Goal: Transaction & Acquisition: Purchase product/service

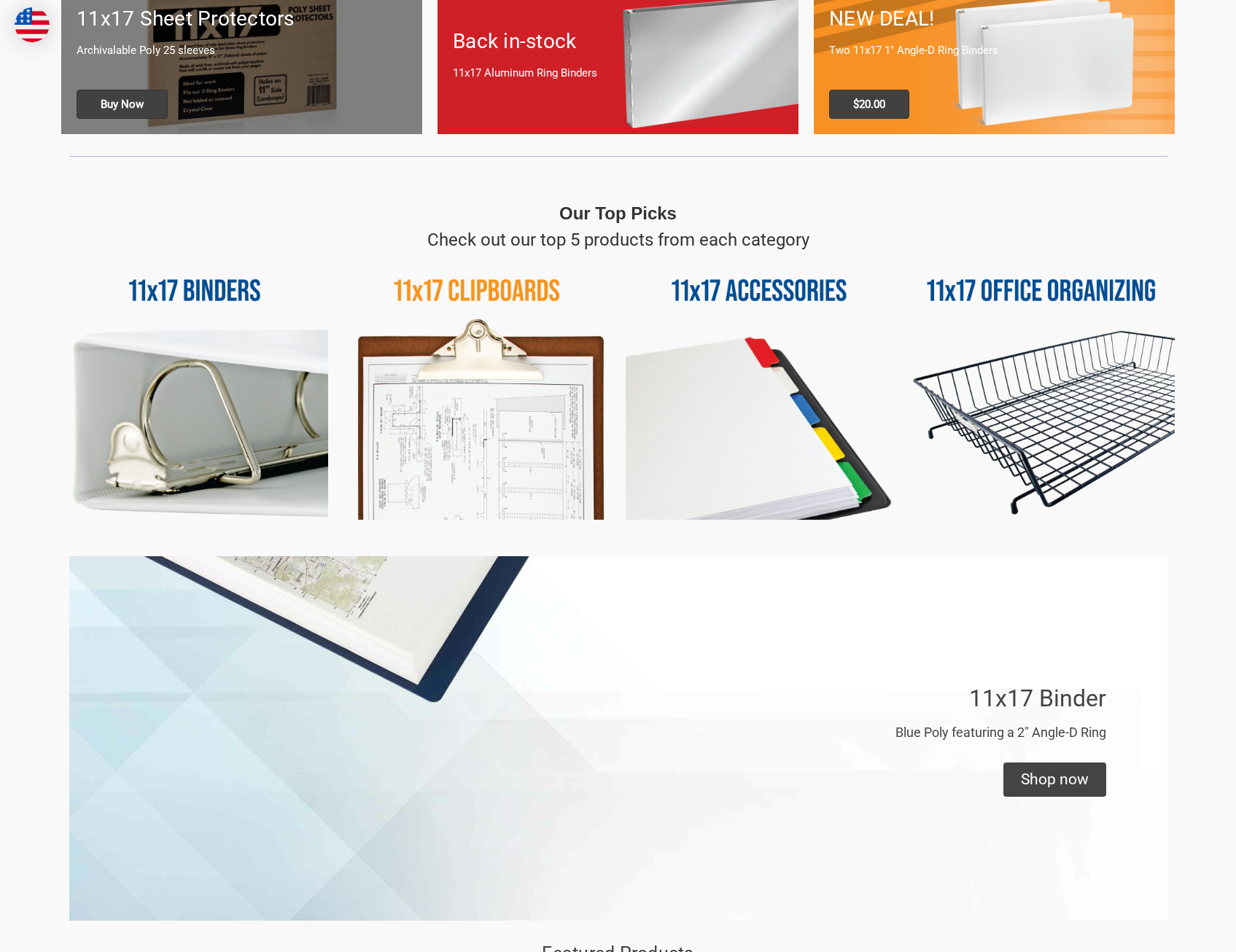
scroll to position [511, 0]
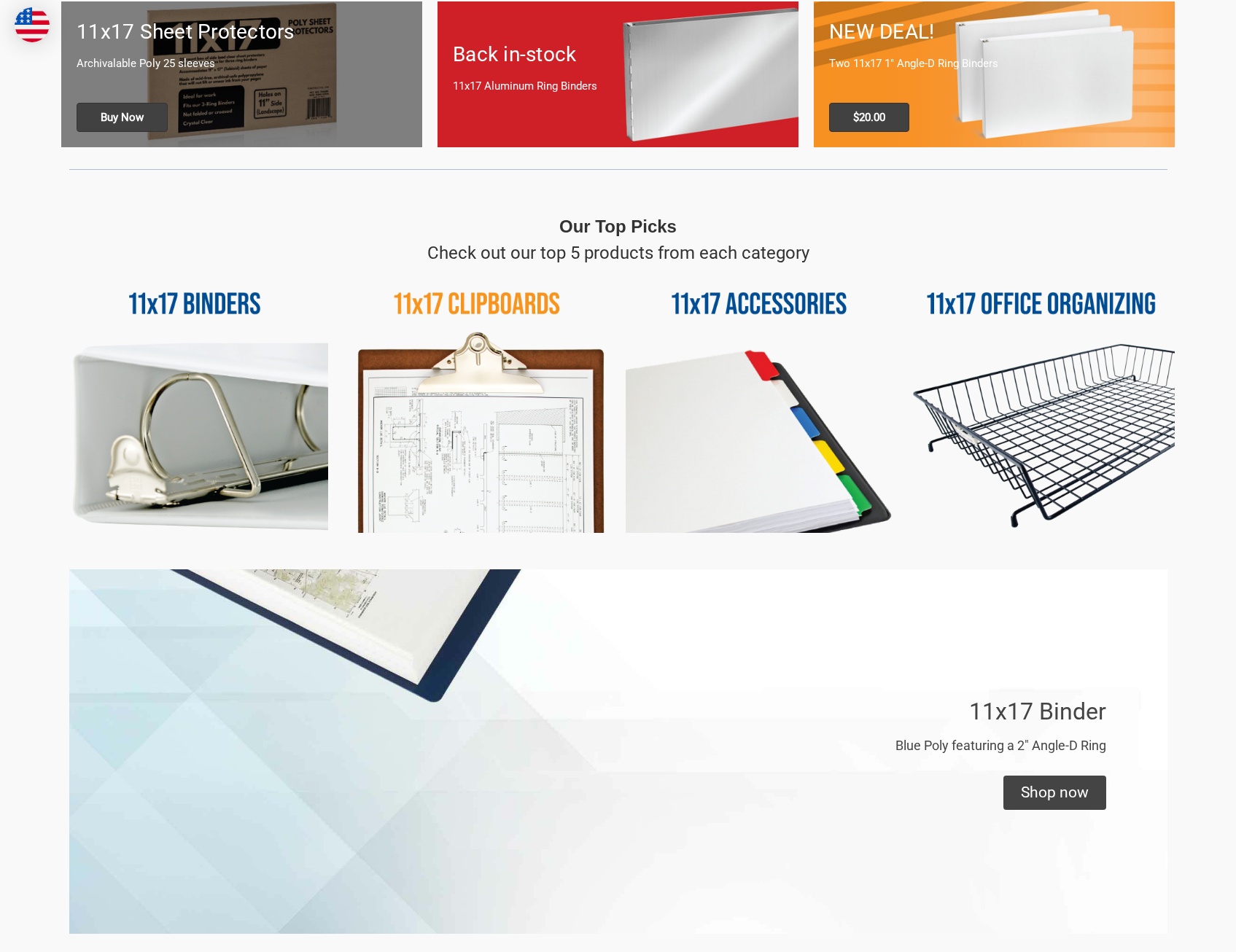
click at [226, 315] on img at bounding box center [195, 400] width 267 height 267
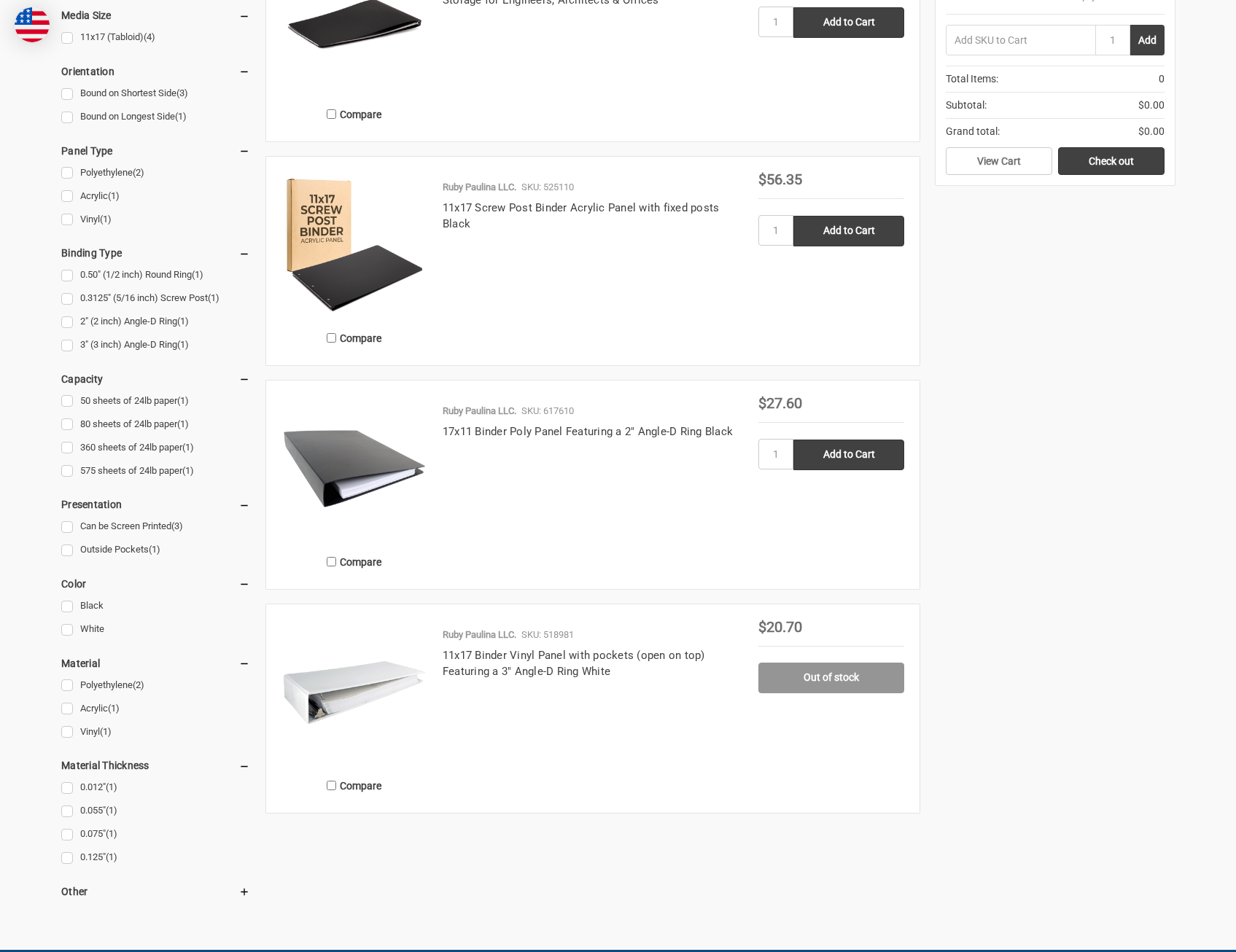
scroll to position [438, 0]
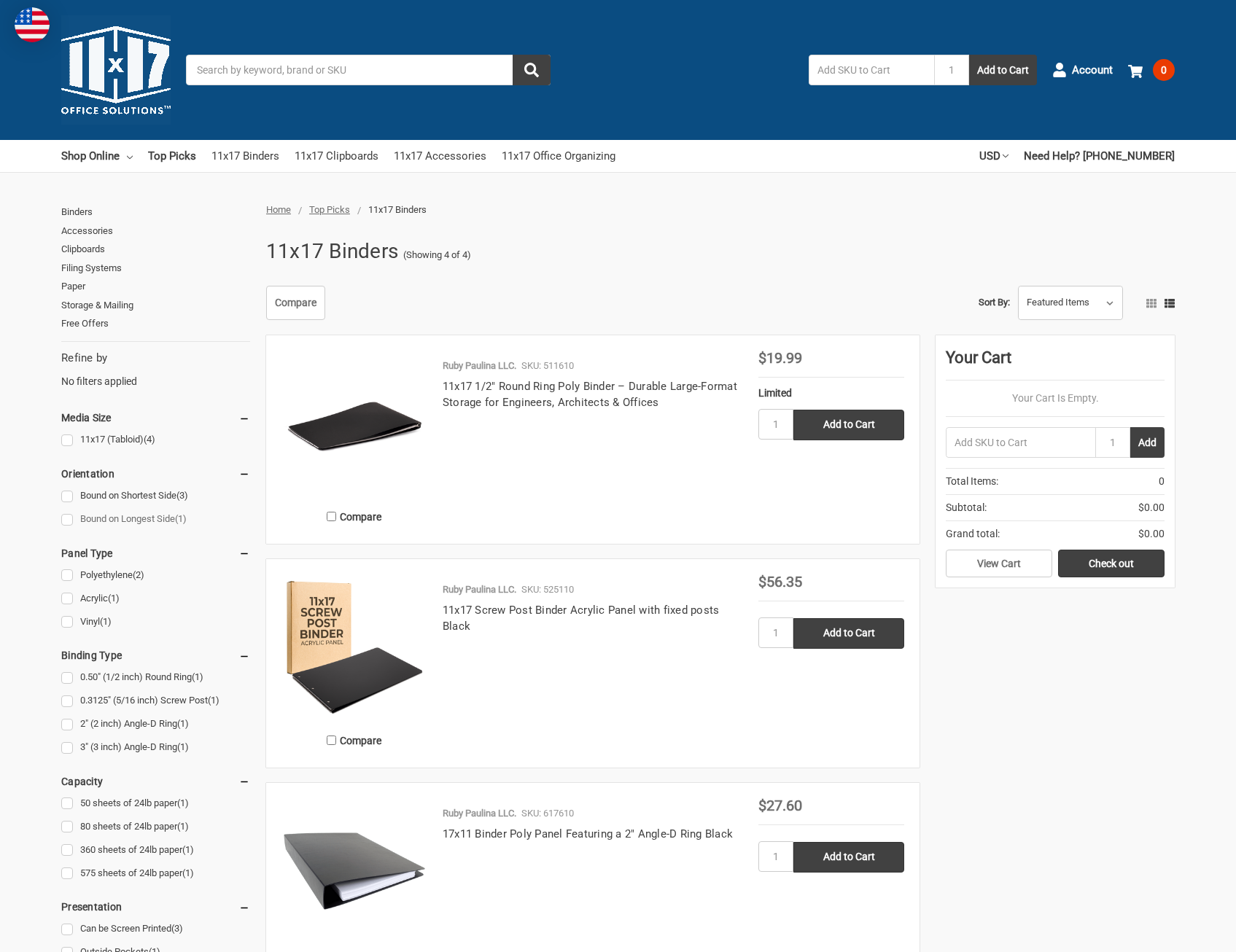
click at [141, 517] on link "Bound on Longest Side (1)" at bounding box center [155, 519] width 188 height 20
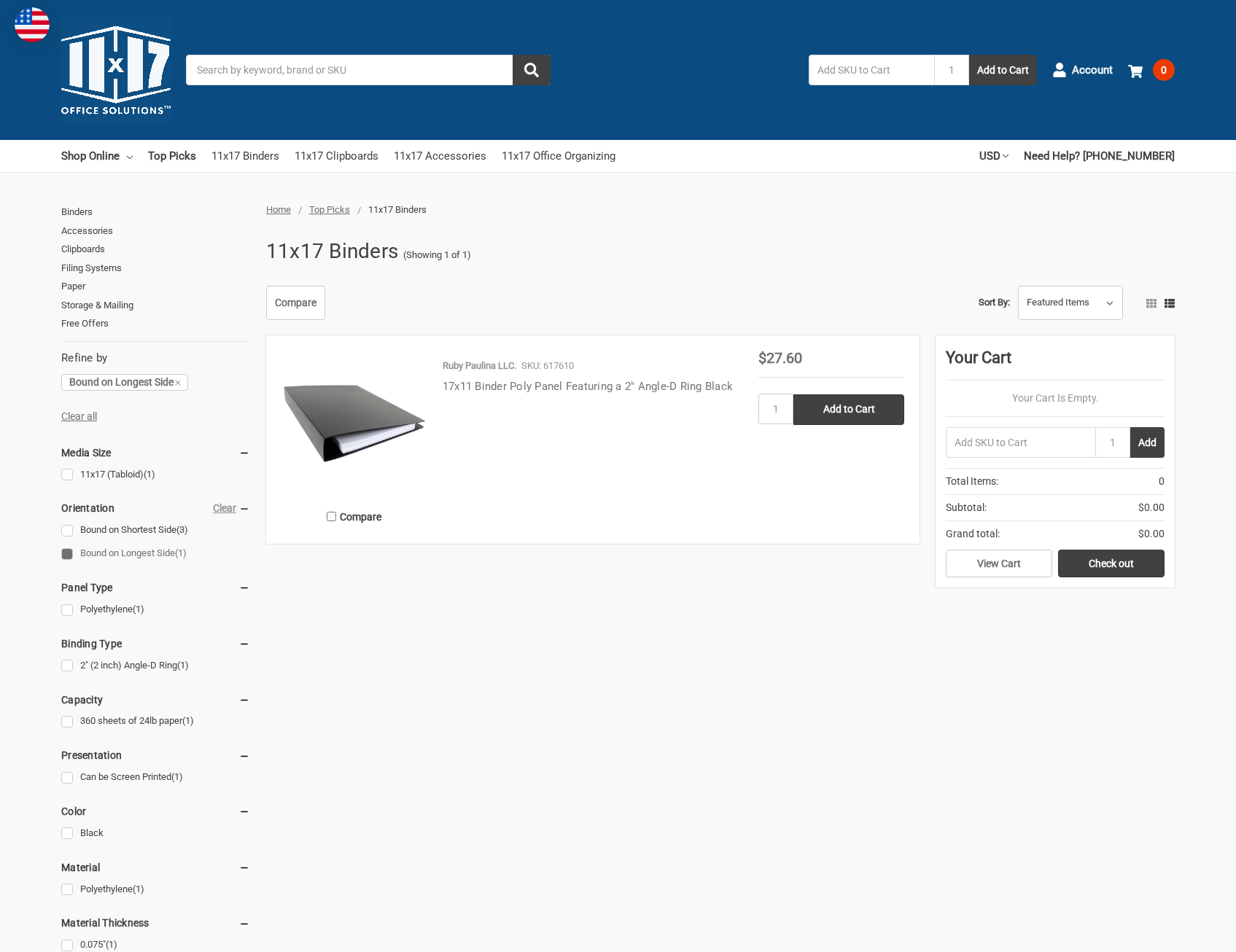
click at [517, 392] on link "17x11 Binder Poly Panel Featuring a 2" Angle-D Ring Black" at bounding box center [587, 386] width 290 height 13
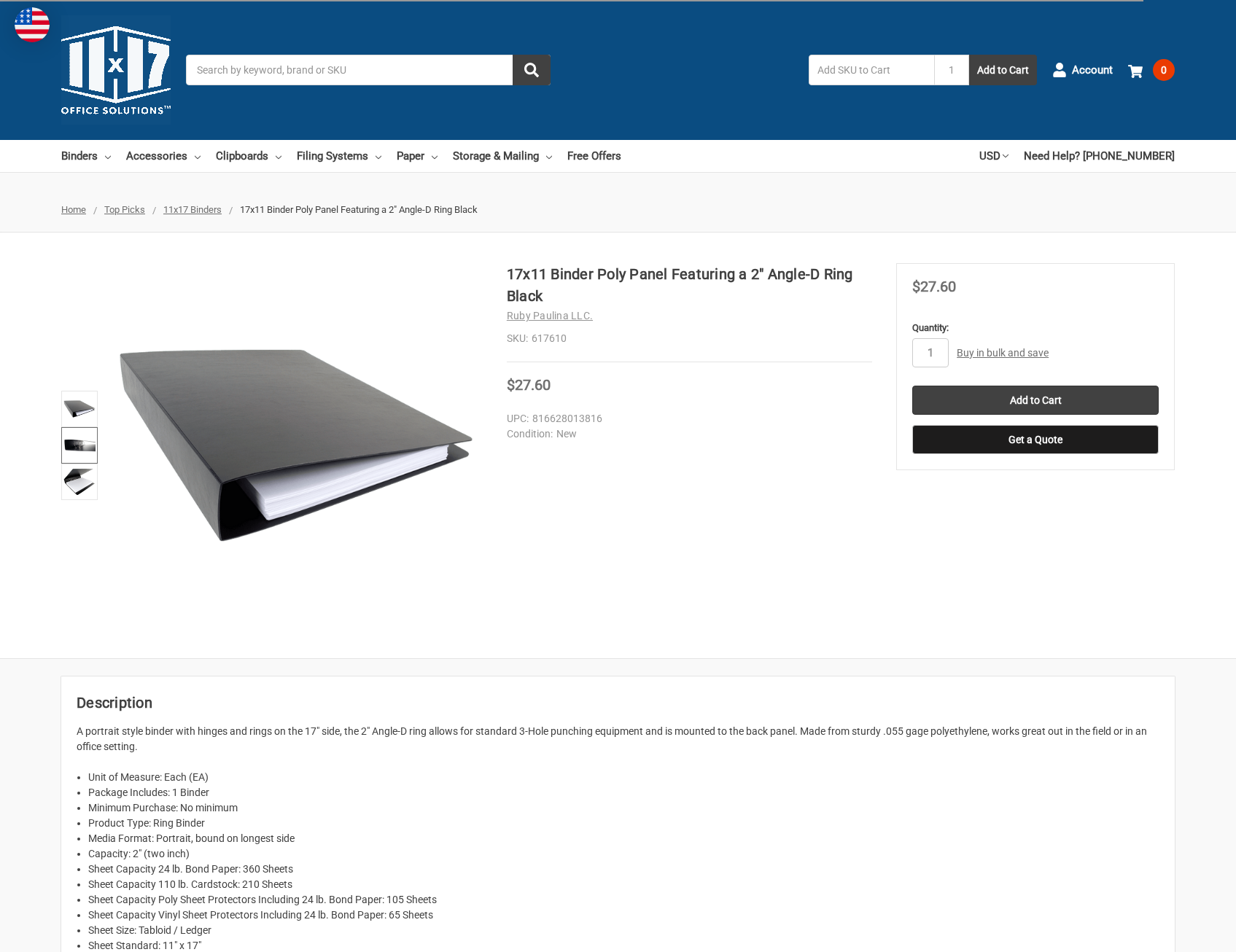
click at [92, 452] on img at bounding box center [80, 445] width 32 height 32
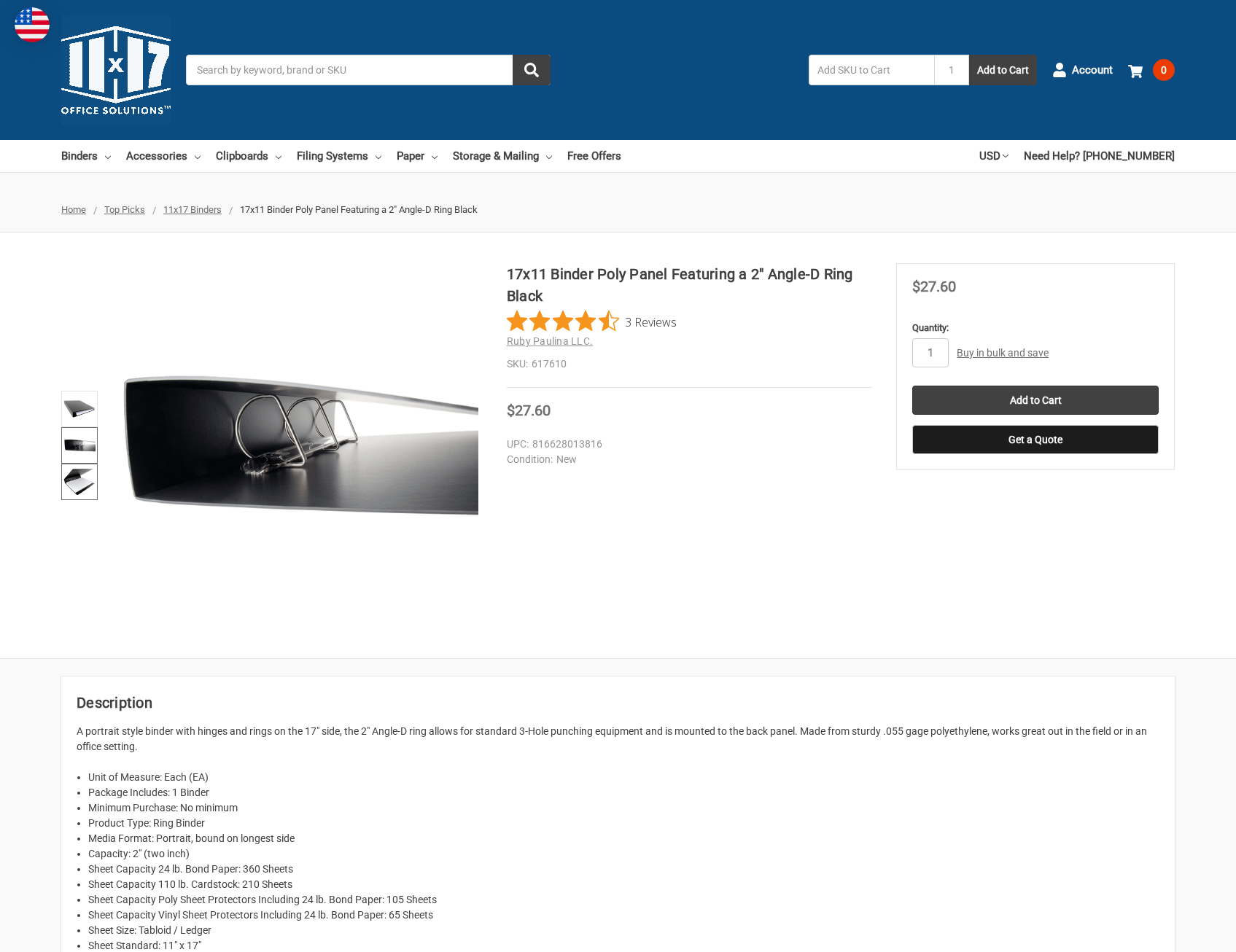
click at [90, 486] on img at bounding box center [80, 482] width 32 height 32
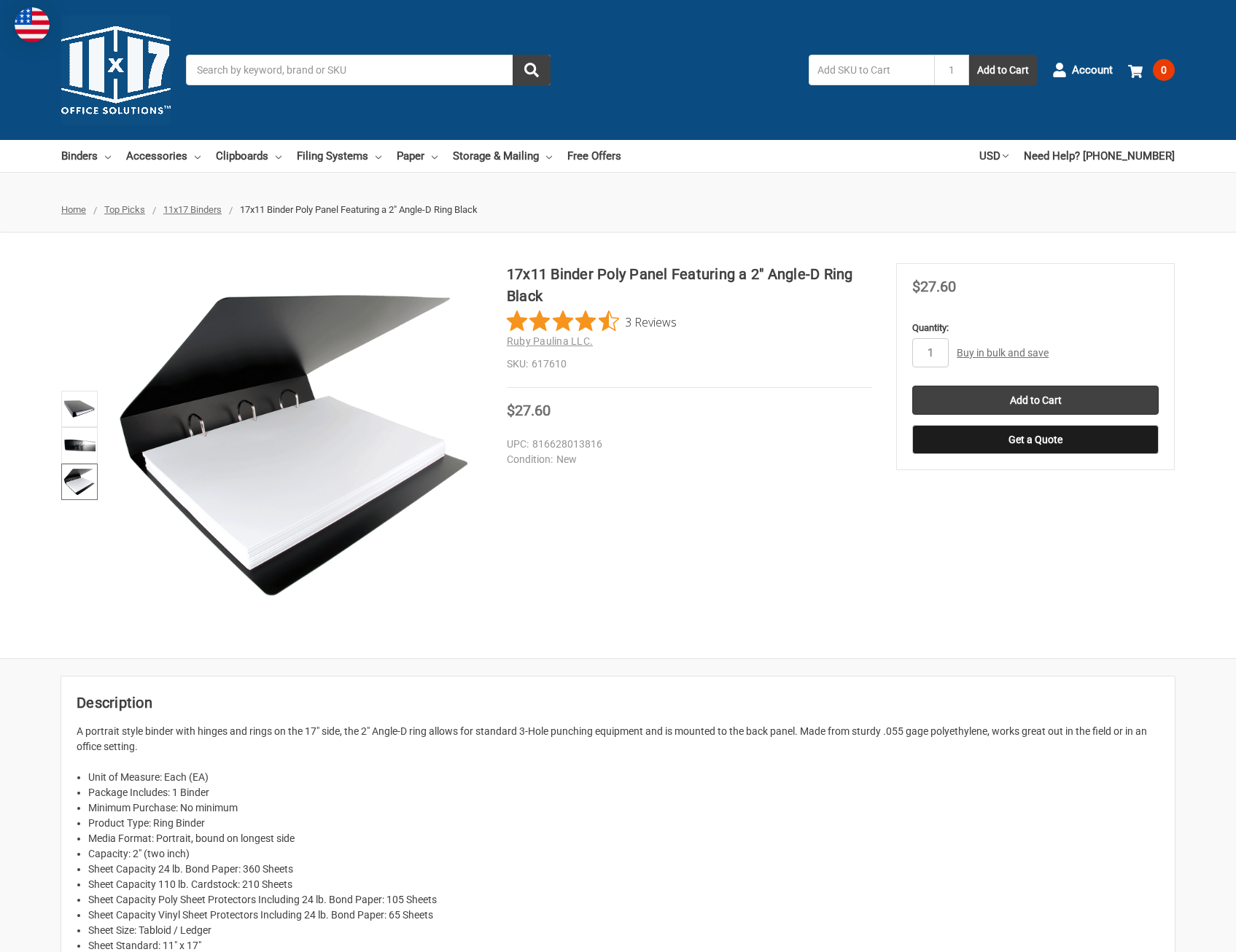
drag, startPoint x: 90, startPoint y: 486, endPoint x: 735, endPoint y: 572, distance: 650.7
click at [735, 572] on div "17x11 Binder Poly Panel Featuring a 2" Angle-D Ring Black 3 Reviews Ruby Paulin…" at bounding box center [618, 445] width 1236 height 365
